Goal: Information Seeking & Learning: Check status

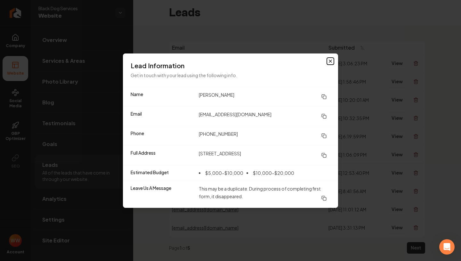
click at [329, 60] on icon "button" at bounding box center [330, 61] width 3 height 3
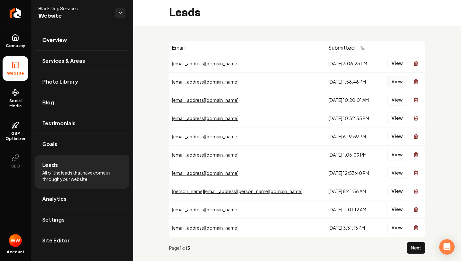
click at [394, 83] on button "View" at bounding box center [397, 82] width 20 height 12
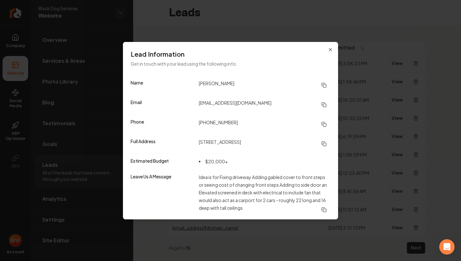
click at [323, 122] on icon at bounding box center [323, 123] width 3 height 3
click at [323, 142] on icon at bounding box center [323, 143] width 5 height 5
click at [323, 102] on icon at bounding box center [323, 103] width 3 height 3
click at [326, 49] on div "Lead Information Get in touch with your lead using the following info." at bounding box center [230, 58] width 215 height 33
click at [328, 49] on icon "button" at bounding box center [330, 49] width 5 height 5
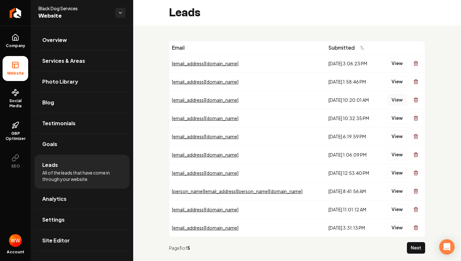
click at [397, 98] on button "View" at bounding box center [397, 100] width 20 height 12
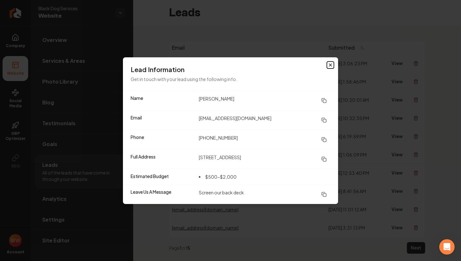
click at [330, 67] on icon "button" at bounding box center [330, 64] width 5 height 5
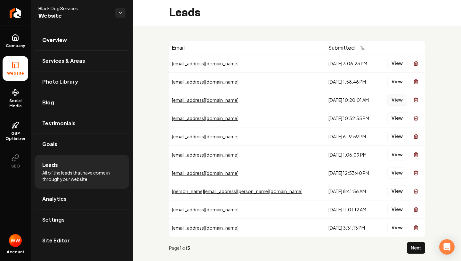
click at [398, 102] on button "View" at bounding box center [397, 100] width 20 height 12
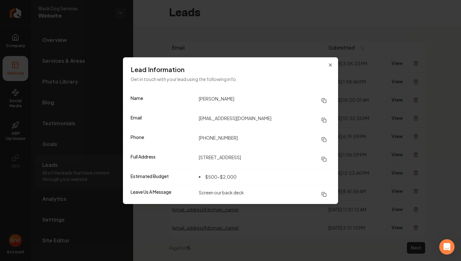
click at [323, 101] on icon at bounding box center [323, 100] width 5 height 5
click at [325, 117] on icon at bounding box center [323, 119] width 5 height 5
click at [323, 138] on icon at bounding box center [323, 139] width 5 height 5
click at [324, 158] on rect at bounding box center [324, 159] width 3 height 3
click at [325, 160] on icon at bounding box center [323, 159] width 5 height 5
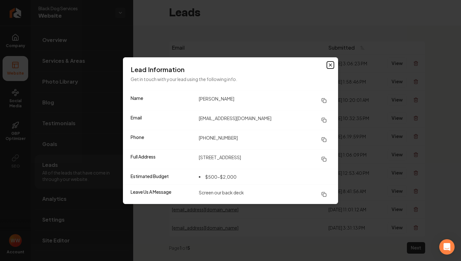
click at [332, 66] on icon "button" at bounding box center [330, 65] width 3 height 3
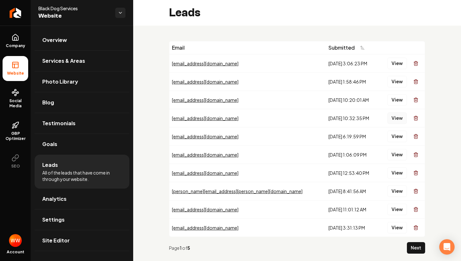
click at [396, 119] on button "View" at bounding box center [397, 118] width 20 height 12
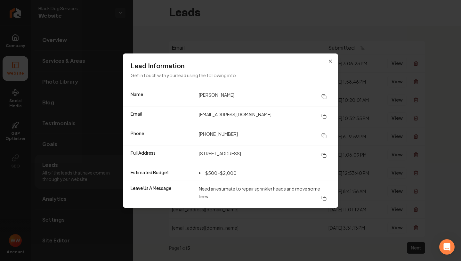
click at [323, 153] on icon at bounding box center [323, 154] width 3 height 3
click at [329, 59] on icon "button" at bounding box center [330, 61] width 5 height 5
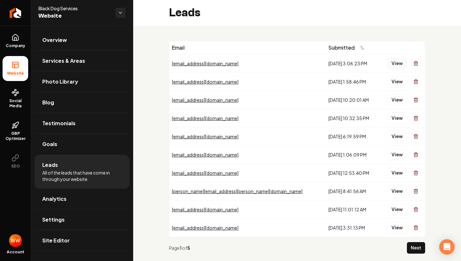
click at [398, 62] on button "View" at bounding box center [397, 64] width 20 height 12
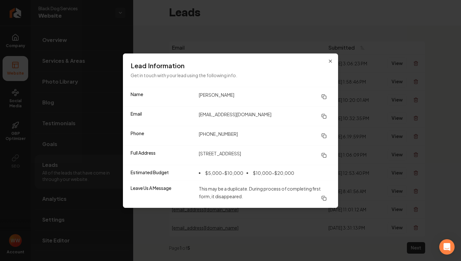
click at [334, 58] on div "Lead Information Get in touch with your lead using the following info." at bounding box center [230, 69] width 215 height 33
click at [331, 61] on icon "button" at bounding box center [330, 61] width 3 height 3
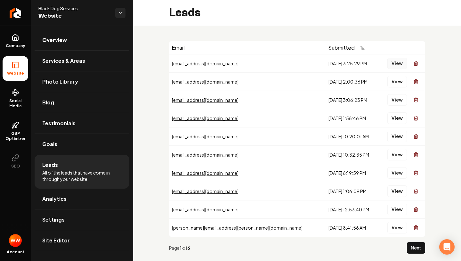
click at [392, 61] on button "View" at bounding box center [397, 64] width 20 height 12
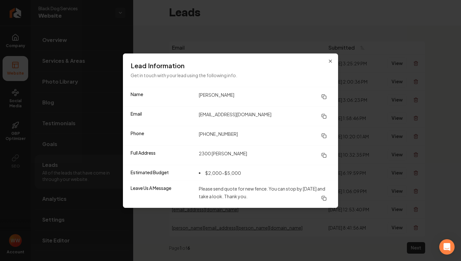
click at [324, 155] on icon at bounding box center [323, 155] width 5 height 5
click at [323, 95] on icon at bounding box center [323, 96] width 5 height 5
click at [324, 134] on icon at bounding box center [323, 135] width 5 height 5
click at [324, 114] on icon at bounding box center [323, 116] width 5 height 5
click at [325, 155] on icon at bounding box center [323, 155] width 5 height 5
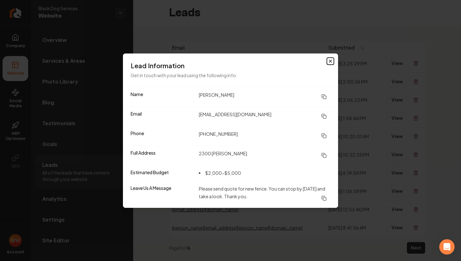
click at [329, 59] on icon "button" at bounding box center [330, 61] width 5 height 5
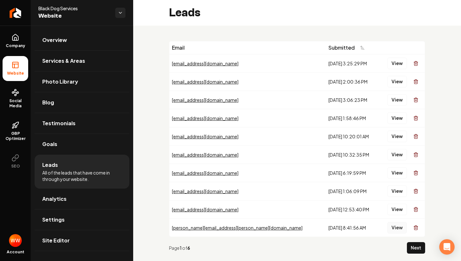
click at [395, 230] on button "View" at bounding box center [397, 228] width 20 height 12
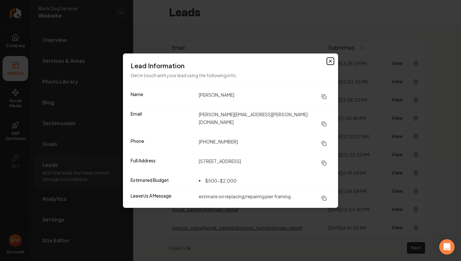
click at [330, 64] on icon "button" at bounding box center [330, 61] width 5 height 5
